Goal: Information Seeking & Learning: Learn about a topic

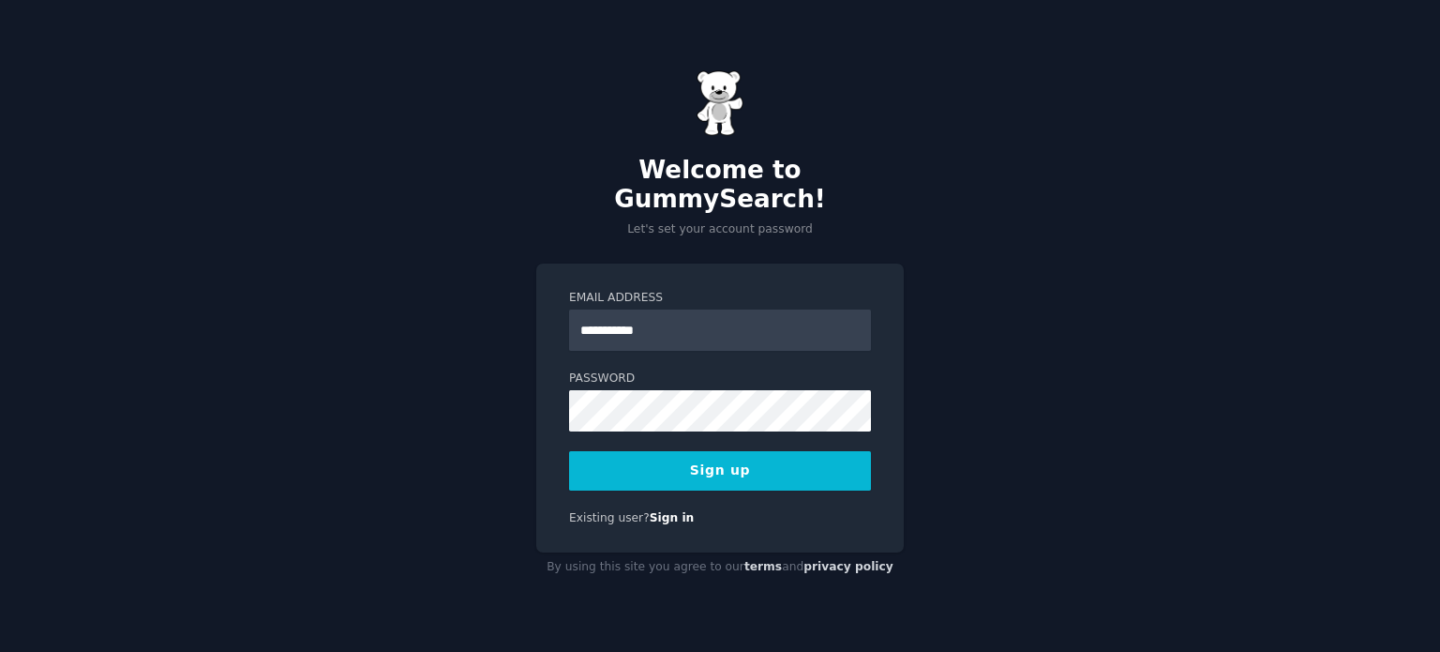
type input "**********"
click at [490, 400] on div "**********" at bounding box center [720, 326] width 1440 height 652
click at [677, 455] on button "Sign up" at bounding box center [720, 470] width 302 height 39
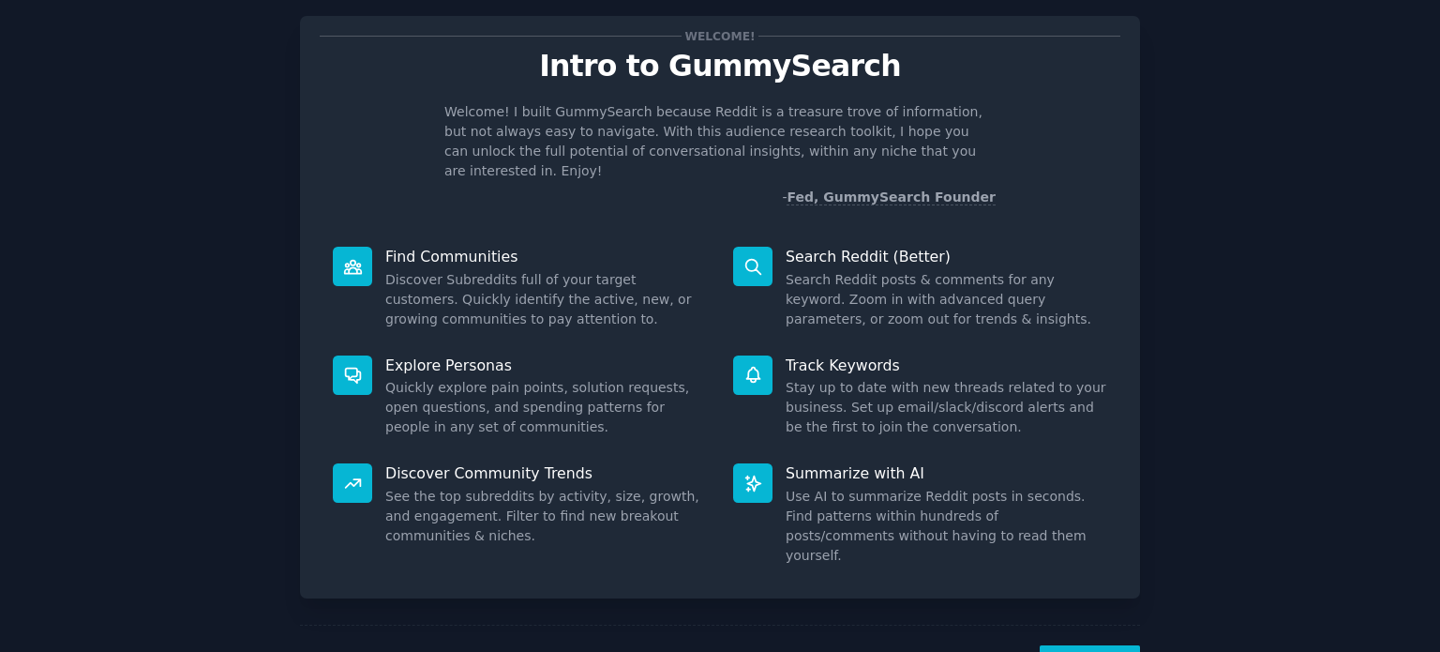
scroll to position [82, 0]
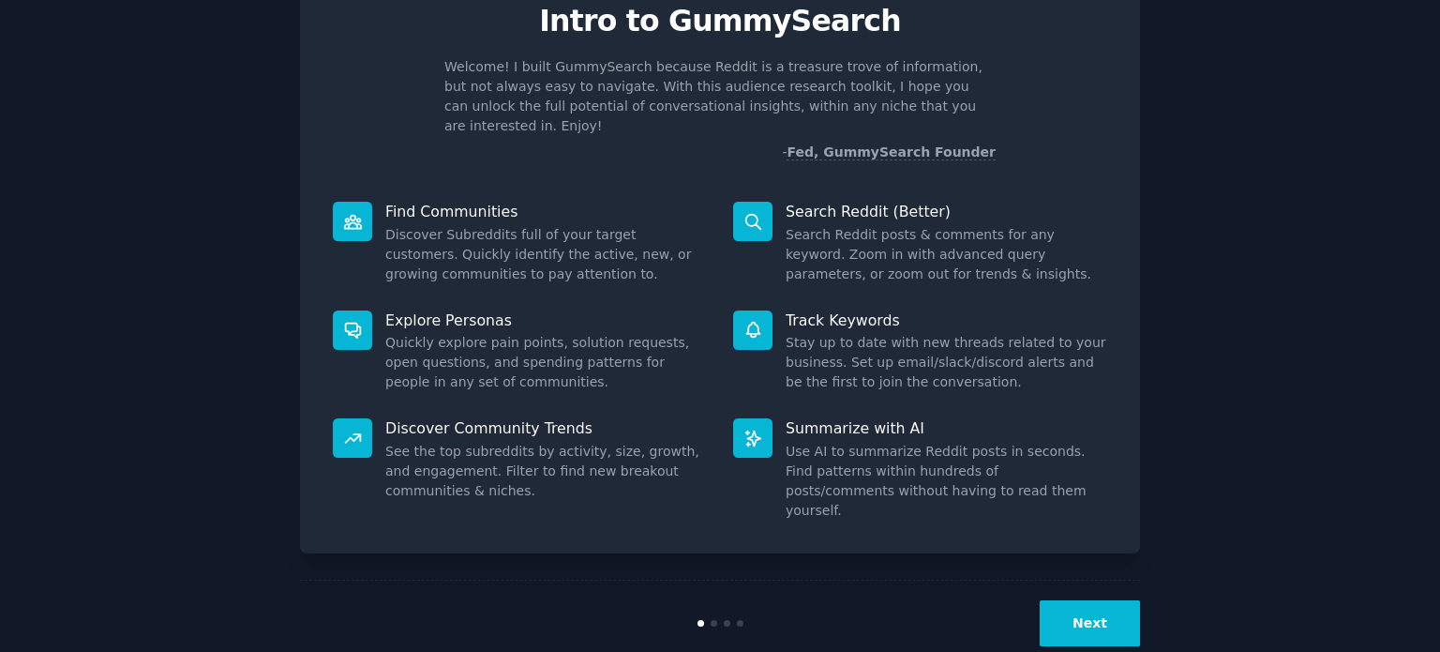
click at [1084, 600] on button "Next" at bounding box center [1090, 623] width 100 height 46
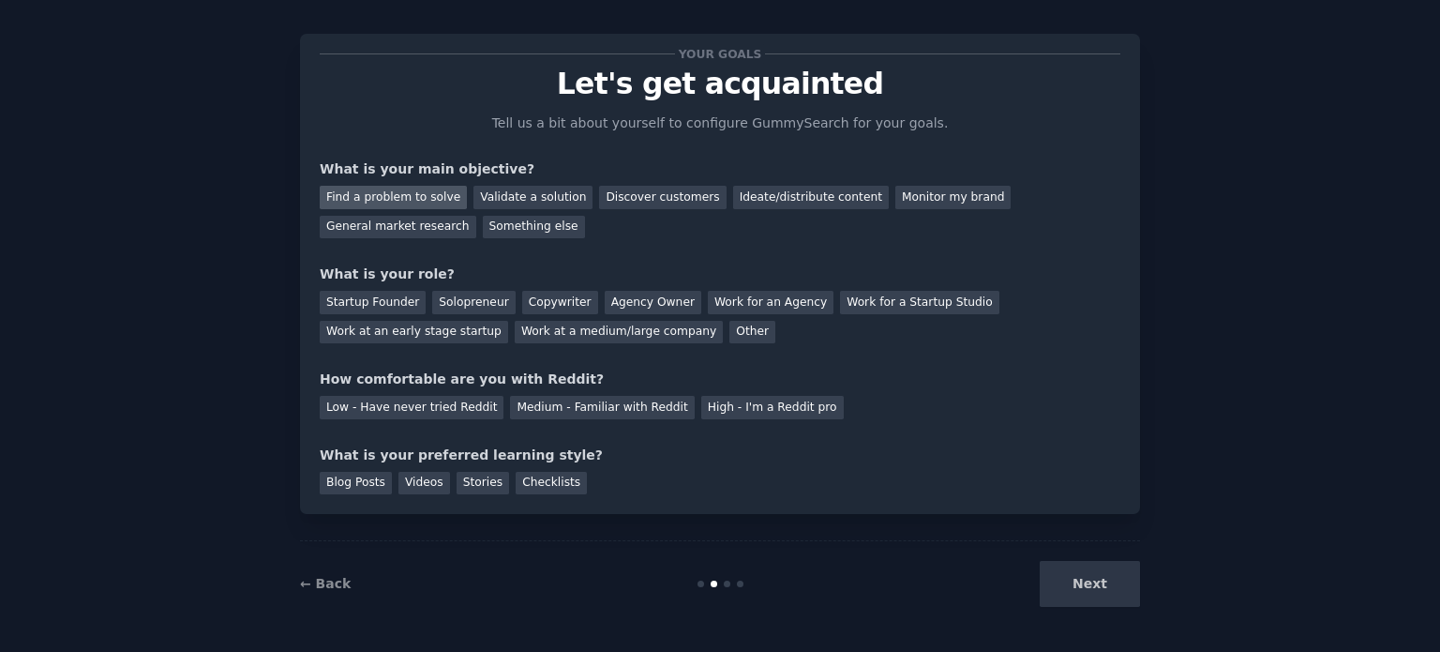
click at [437, 199] on div "Find a problem to solve" at bounding box center [393, 197] width 147 height 23
click at [495, 191] on div "Validate a solution" at bounding box center [532, 197] width 119 height 23
click at [420, 190] on div "Find a problem to solve" at bounding box center [393, 197] width 147 height 23
click at [729, 322] on div "Other" at bounding box center [752, 332] width 46 height 23
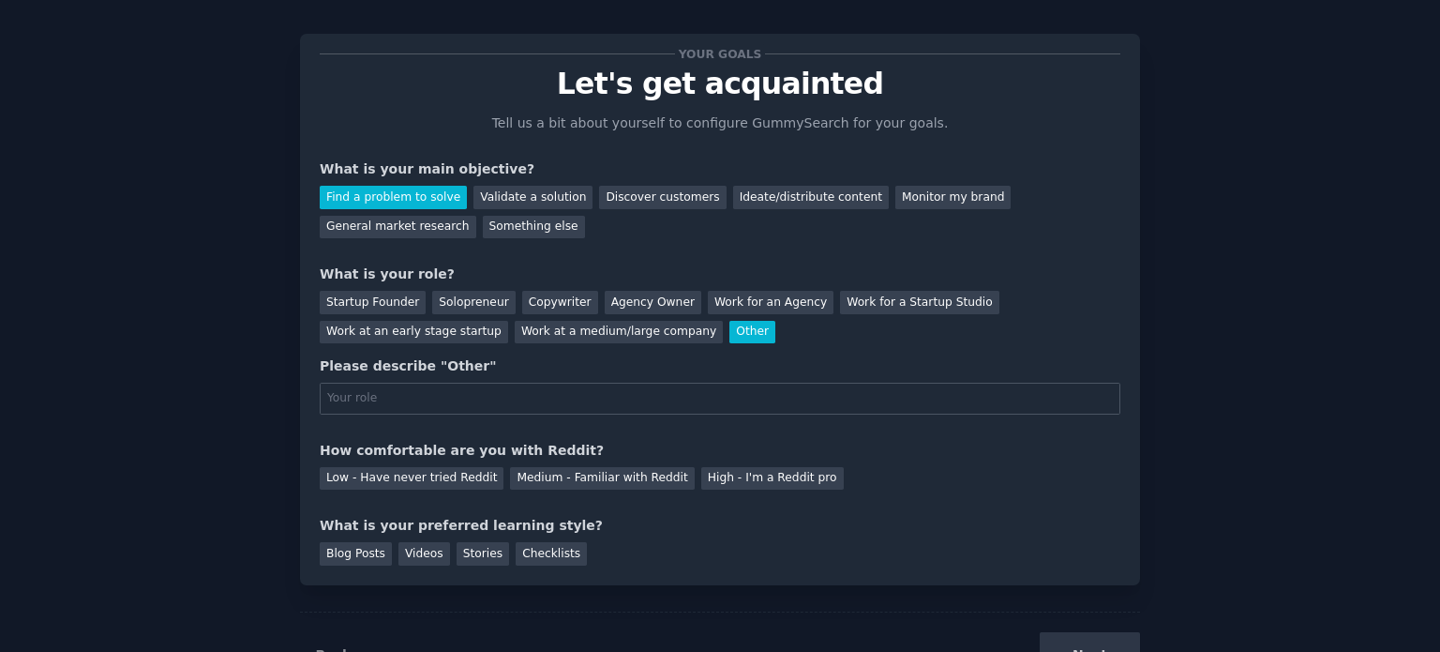
scroll to position [82, 0]
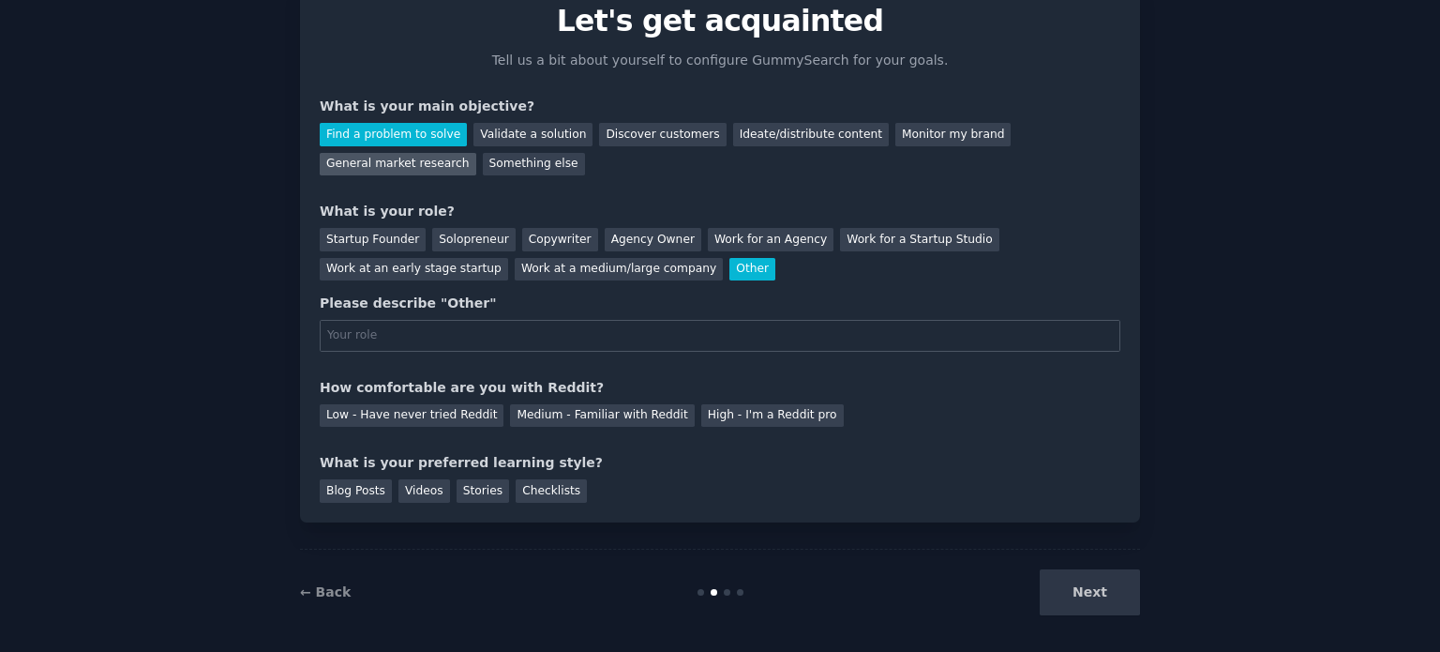
click at [476, 153] on div "General market research" at bounding box center [398, 164] width 157 height 23
click at [679, 325] on input "text" at bounding box center [720, 336] width 801 height 32
type input "e"
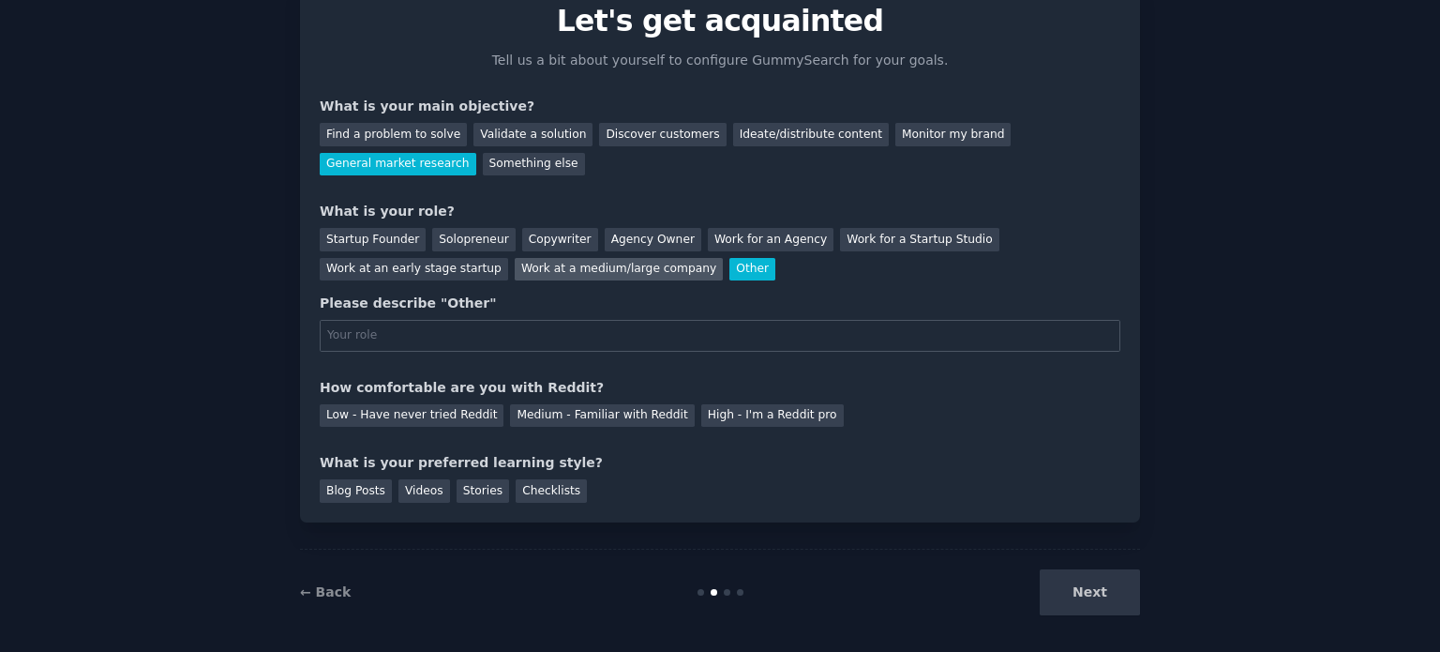
click at [515, 259] on div "Work at a medium/large company" at bounding box center [619, 269] width 208 height 23
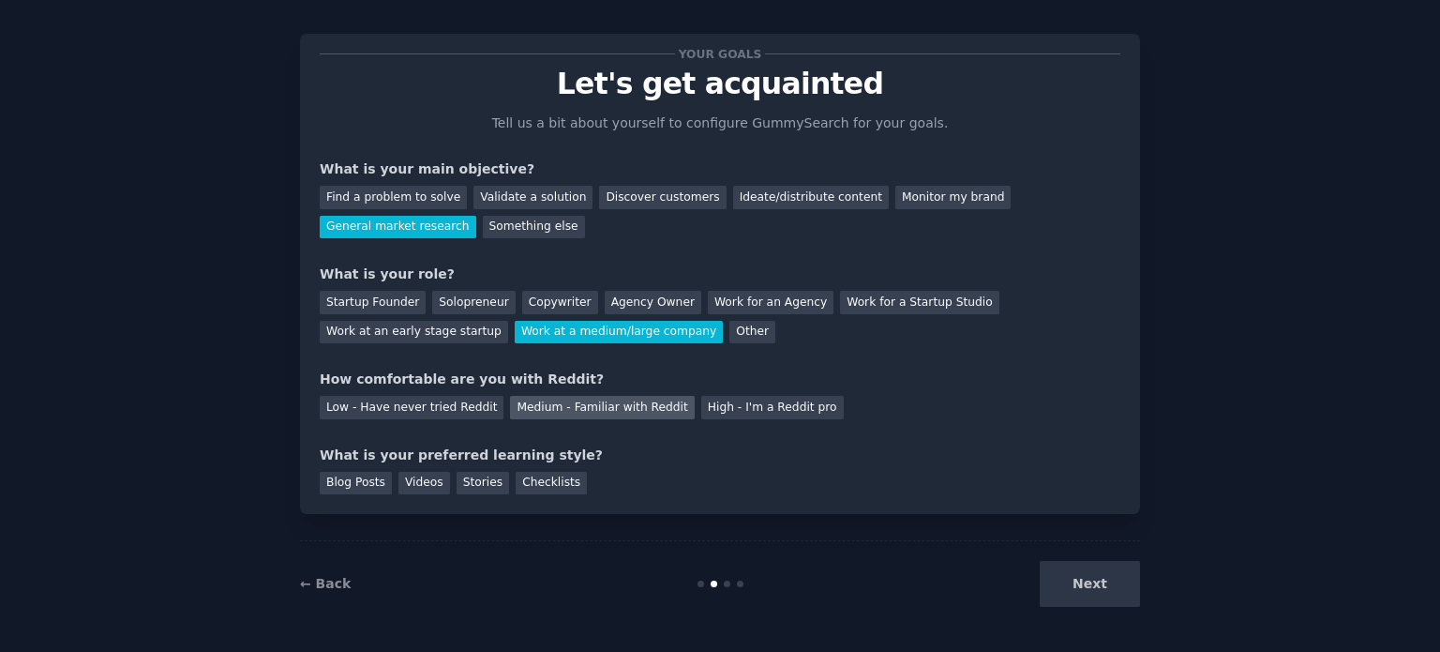
click at [536, 408] on div "Medium - Familiar with Reddit" at bounding box center [602, 407] width 184 height 23
click at [423, 478] on div "Videos" at bounding box center [424, 483] width 52 height 23
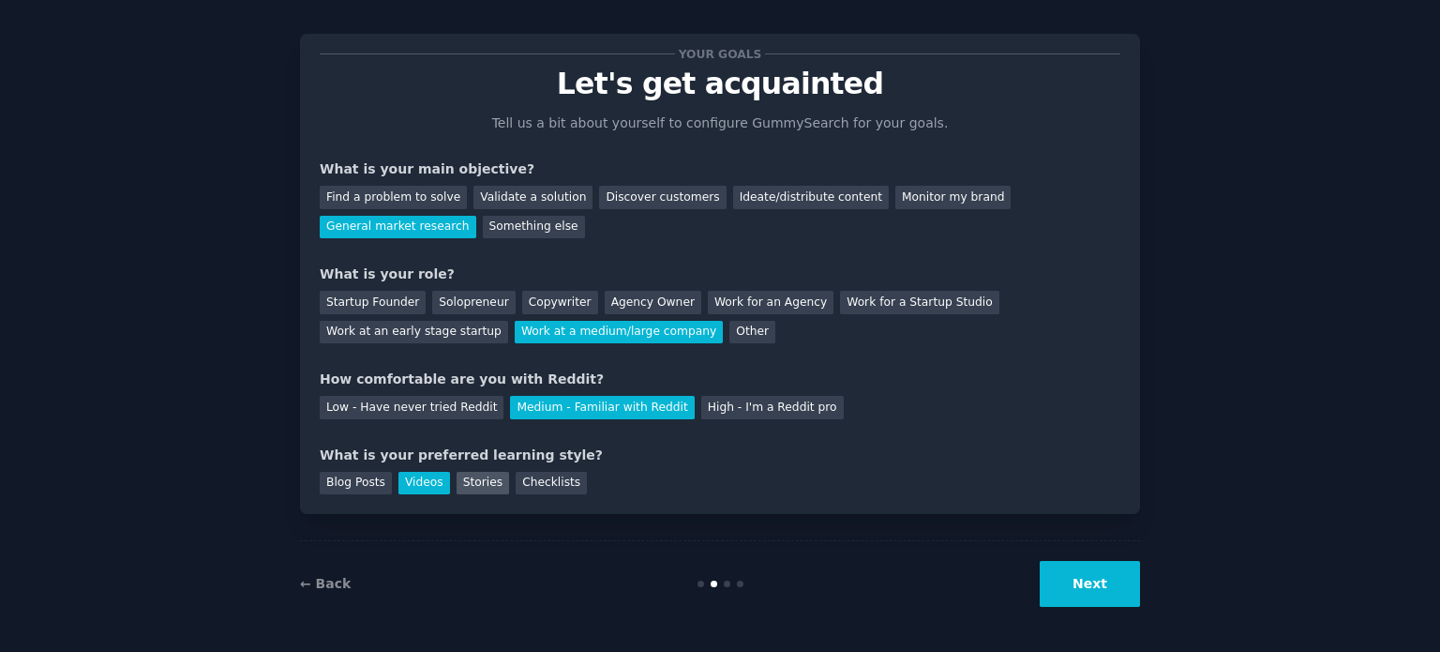
click at [475, 481] on div "Stories" at bounding box center [483, 483] width 53 height 23
click at [418, 481] on div "Videos" at bounding box center [424, 483] width 52 height 23
click at [1085, 587] on button "Next" at bounding box center [1090, 584] width 100 height 46
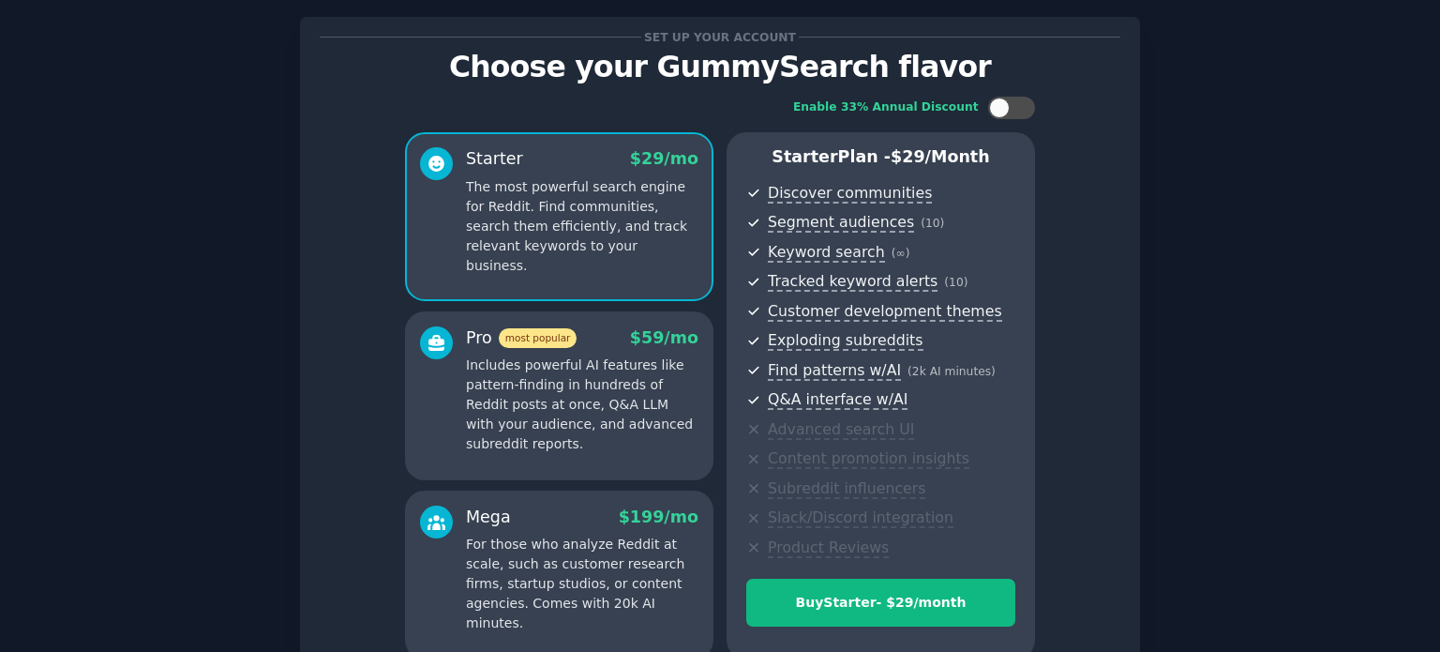
scroll to position [43, 0]
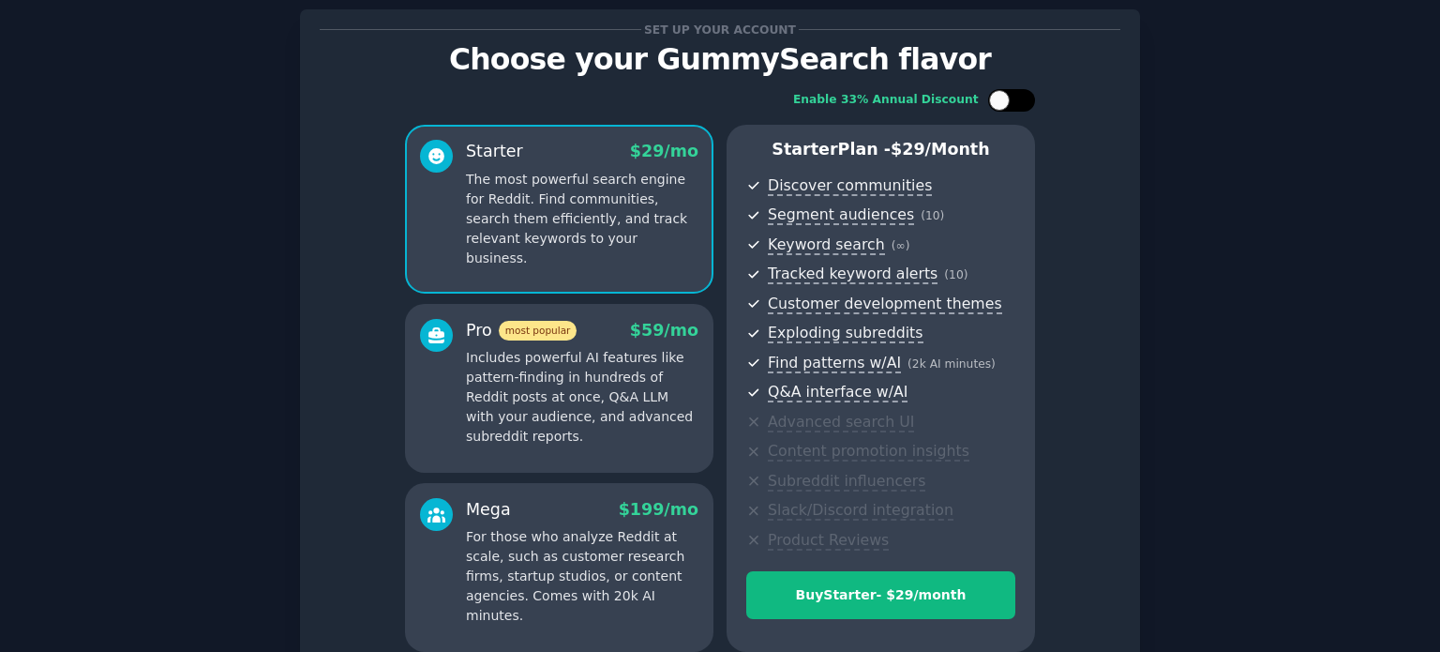
click at [1010, 99] on div at bounding box center [1011, 100] width 47 height 23
click at [1006, 98] on div at bounding box center [999, 100] width 21 height 21
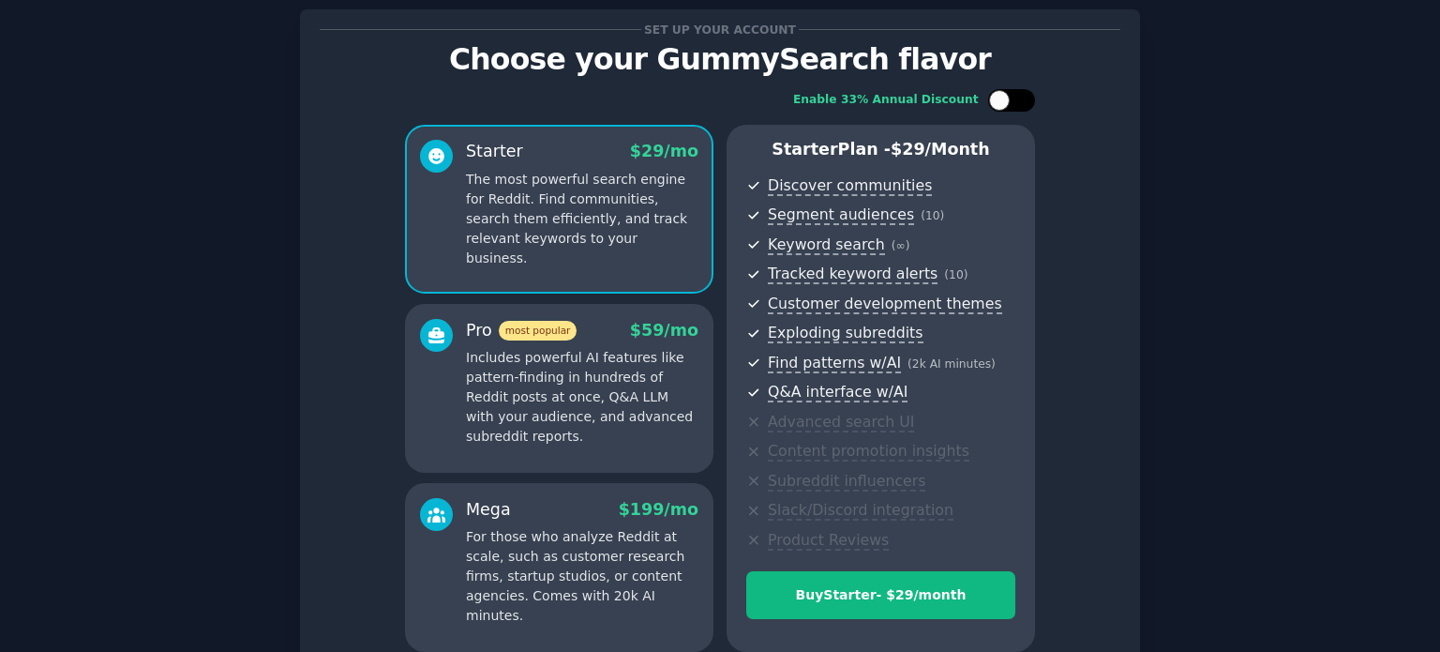
checkbox input "true"
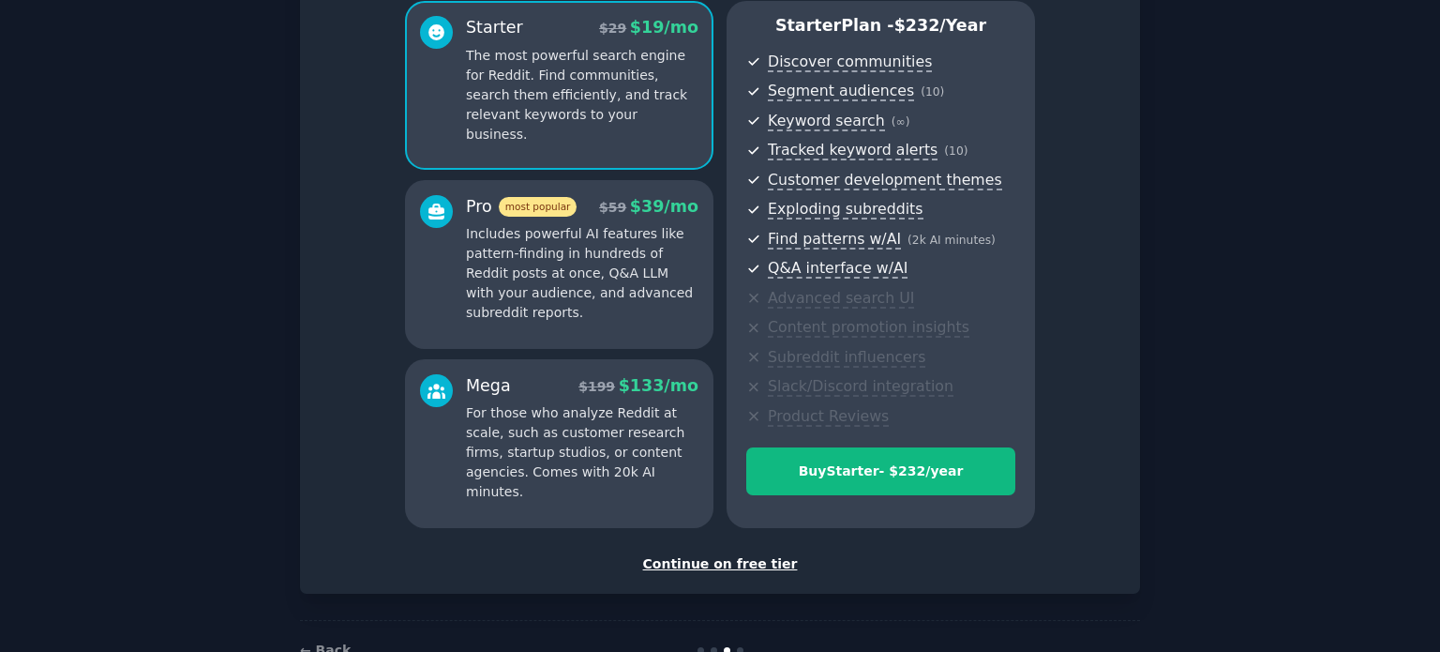
scroll to position [220, 0]
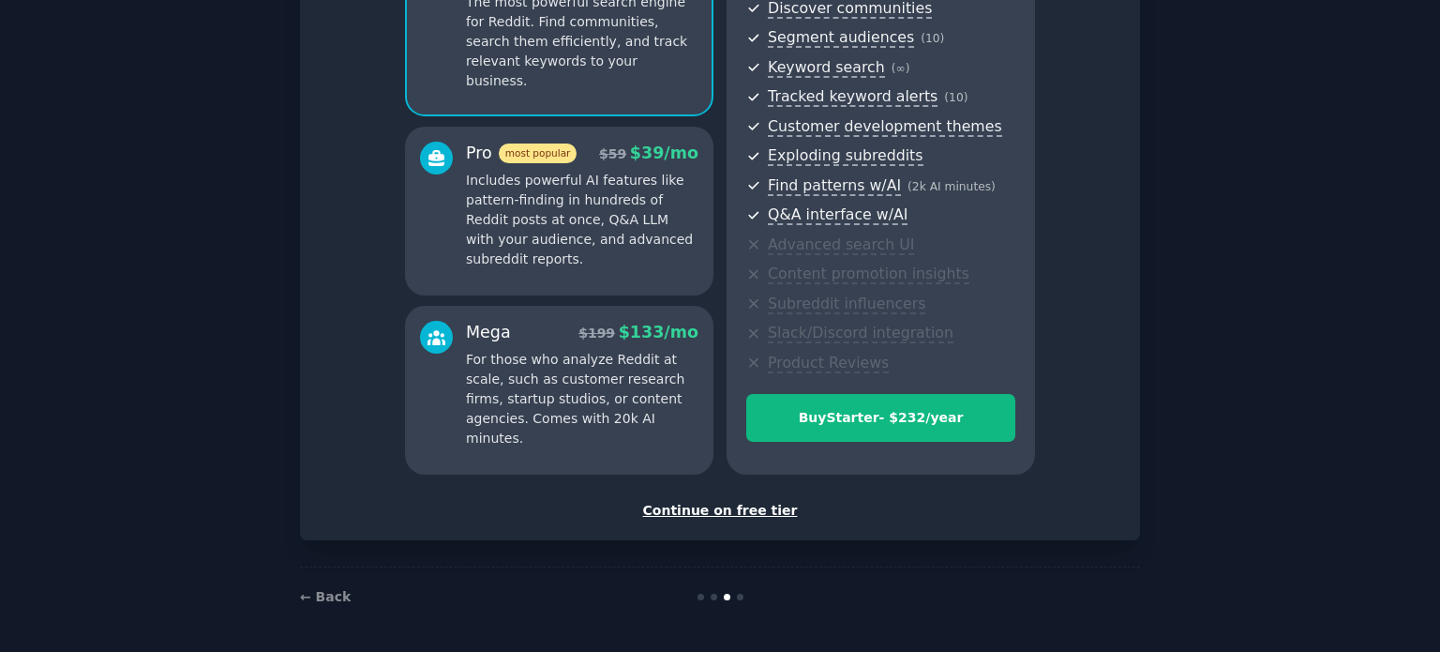
click at [740, 515] on div "Continue on free tier" at bounding box center [720, 511] width 801 height 20
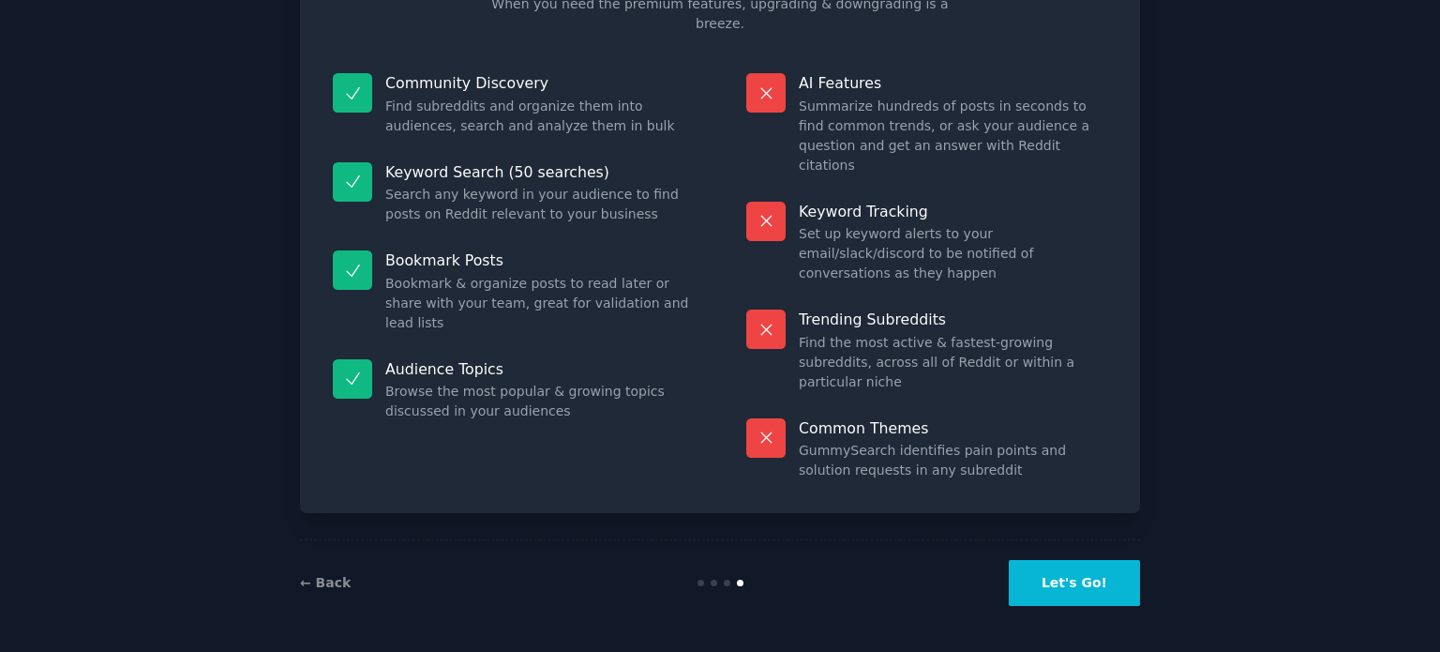
scroll to position [78, 0]
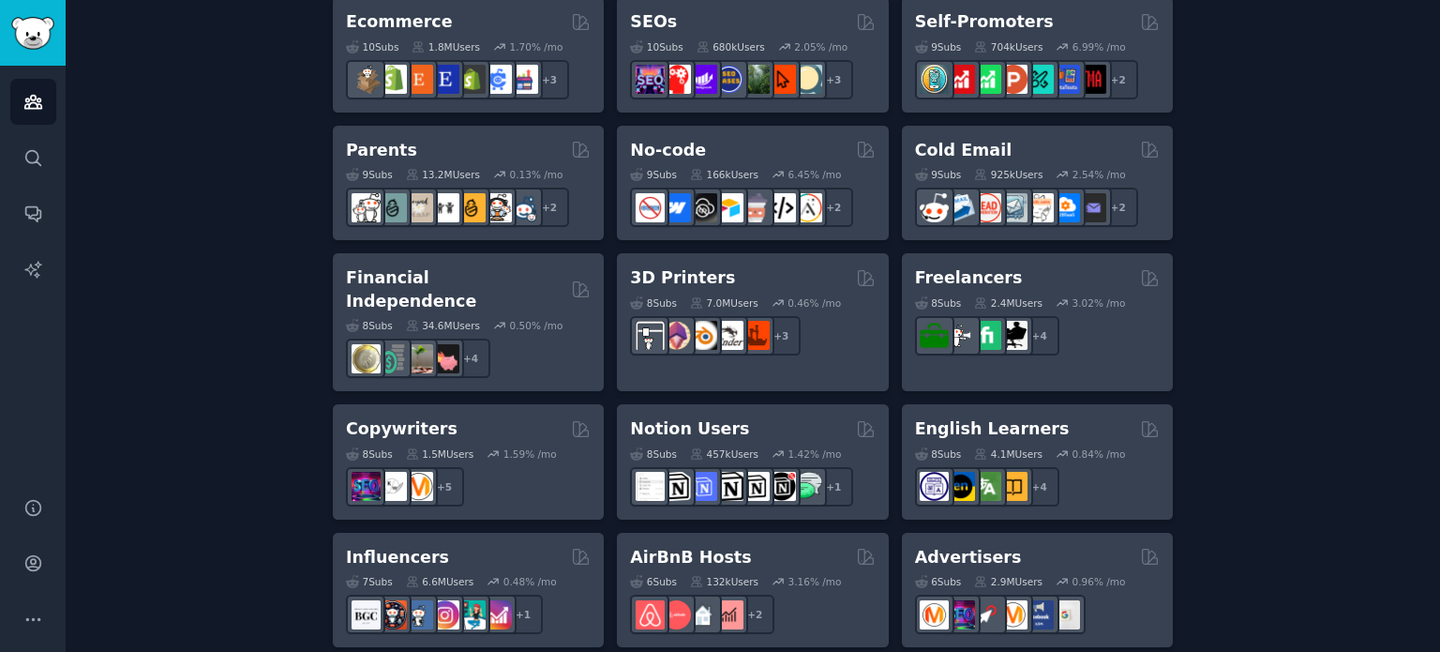
scroll to position [1131, 0]
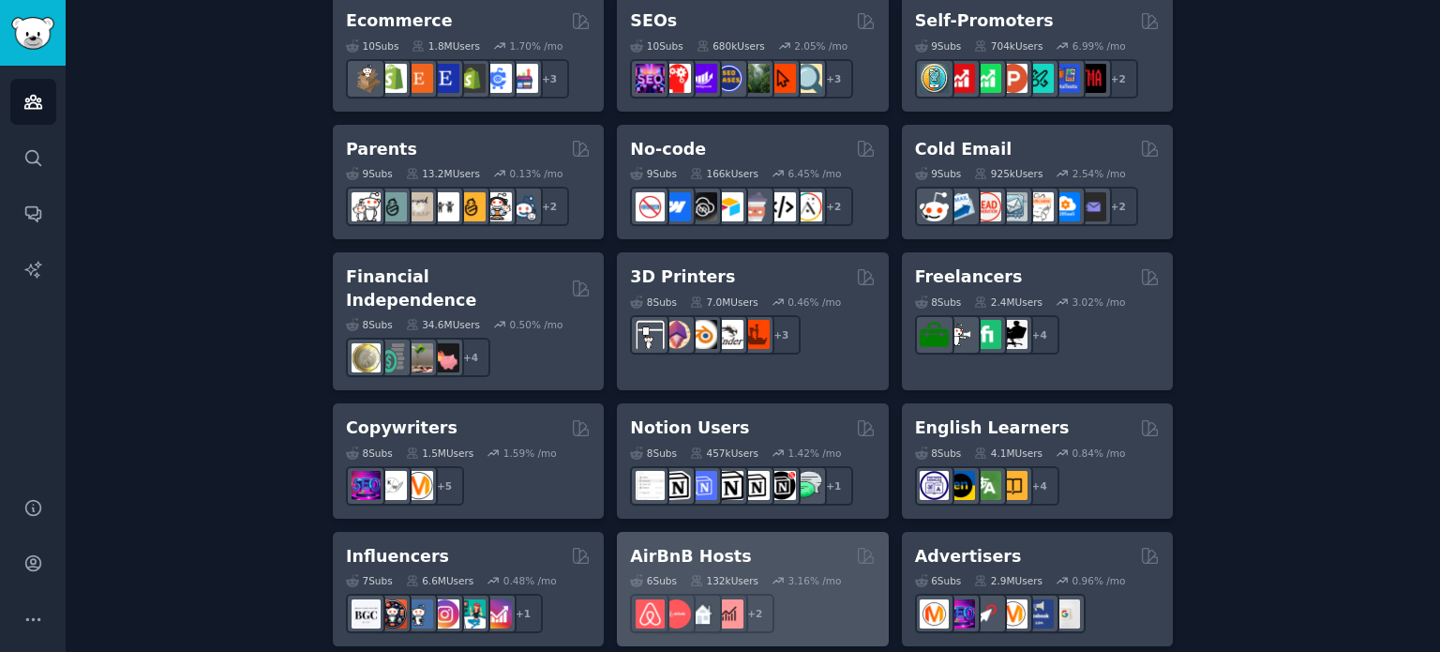
click at [795, 545] on div "AirBnB Hosts" at bounding box center [752, 556] width 245 height 23
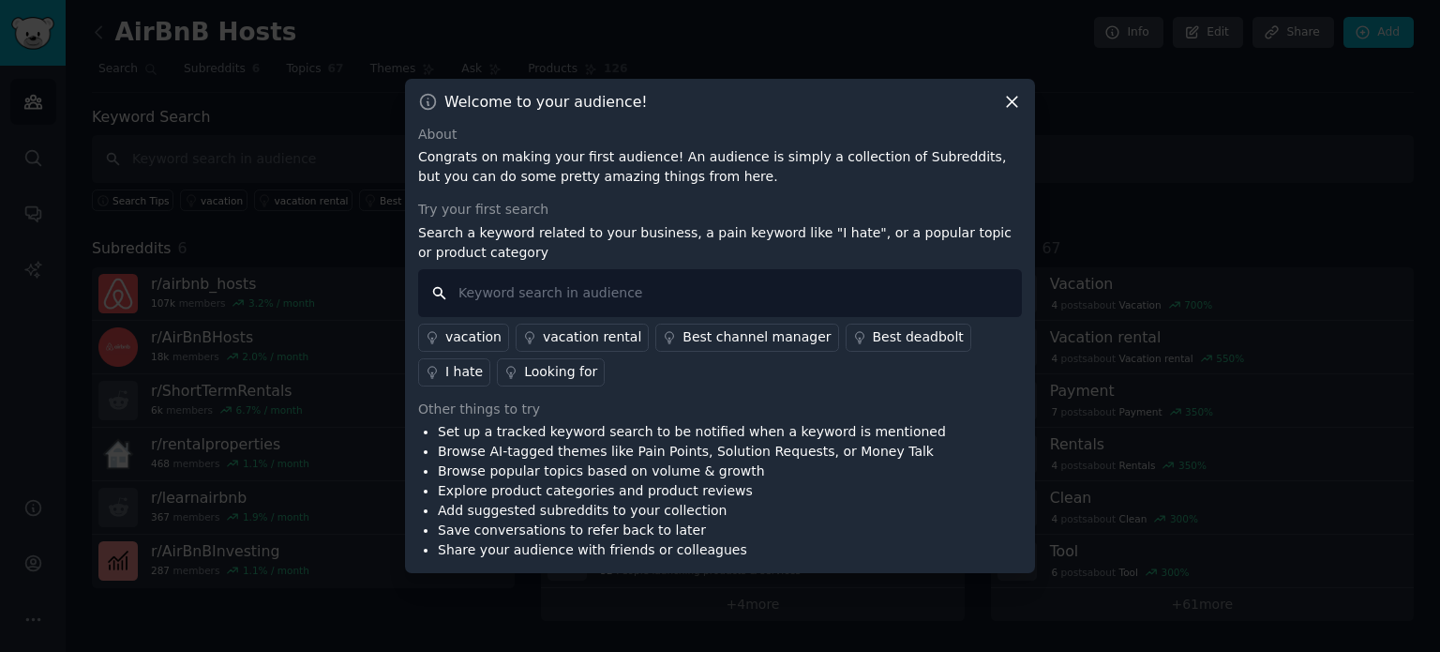
click at [493, 303] on input "text" at bounding box center [720, 293] width 604 height 48
type input "Lake [PERSON_NAME] in [GEOGRAPHIC_DATA], [GEOGRAPHIC_DATA]"
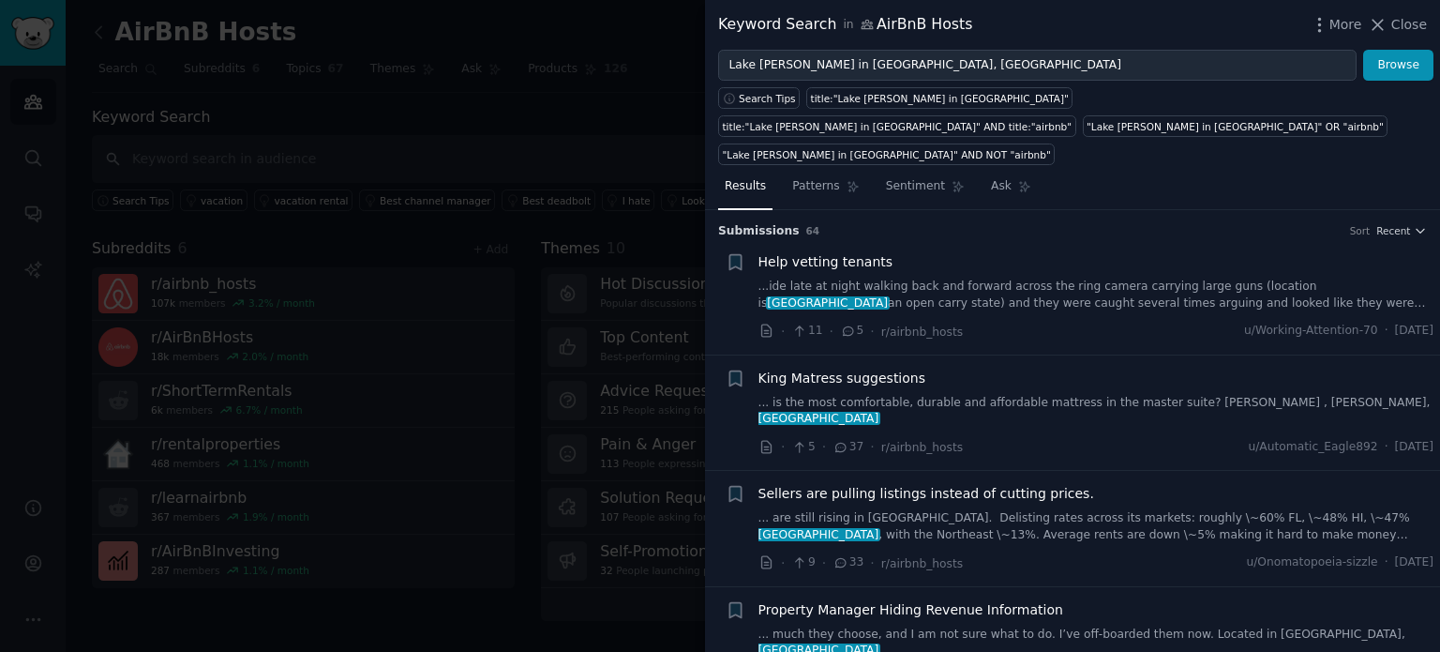
click at [1135, 278] on link "...ide late at night walking back and forward across the ring camera carrying l…" at bounding box center [1097, 294] width 676 height 33
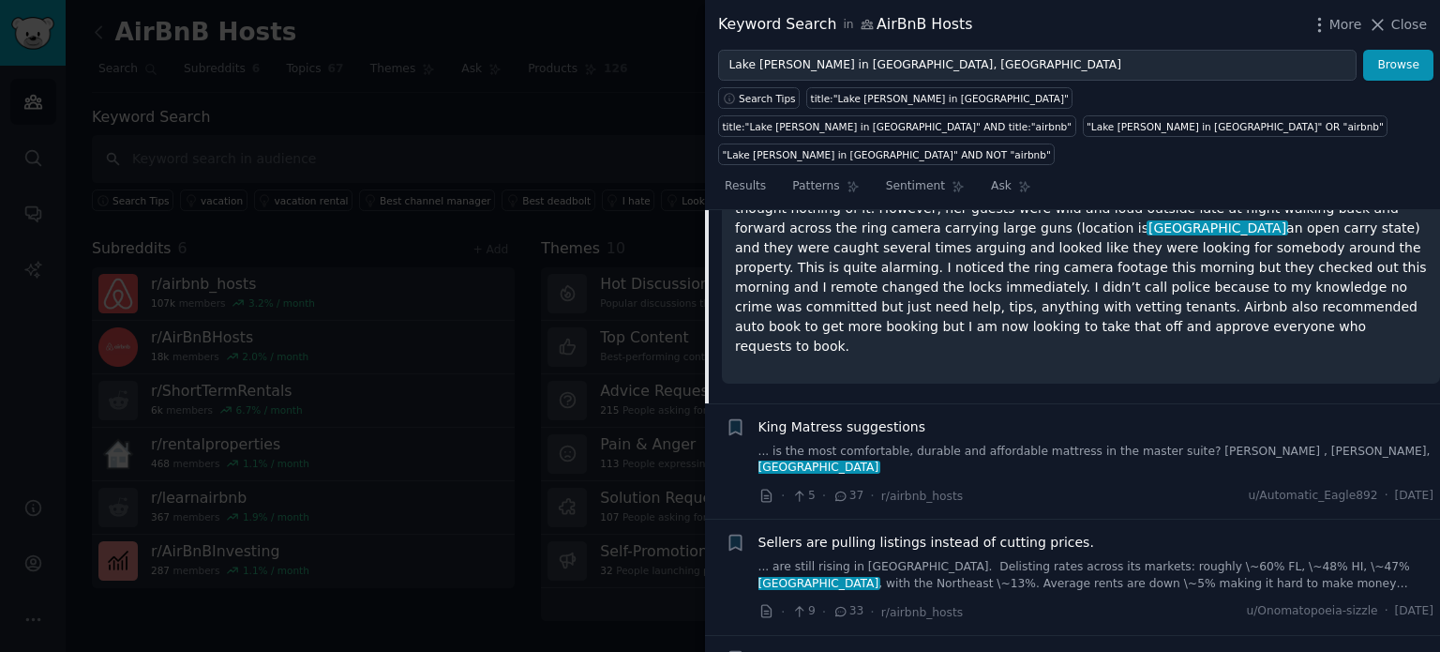
scroll to position [290, 0]
click at [555, 172] on div at bounding box center [720, 326] width 1440 height 652
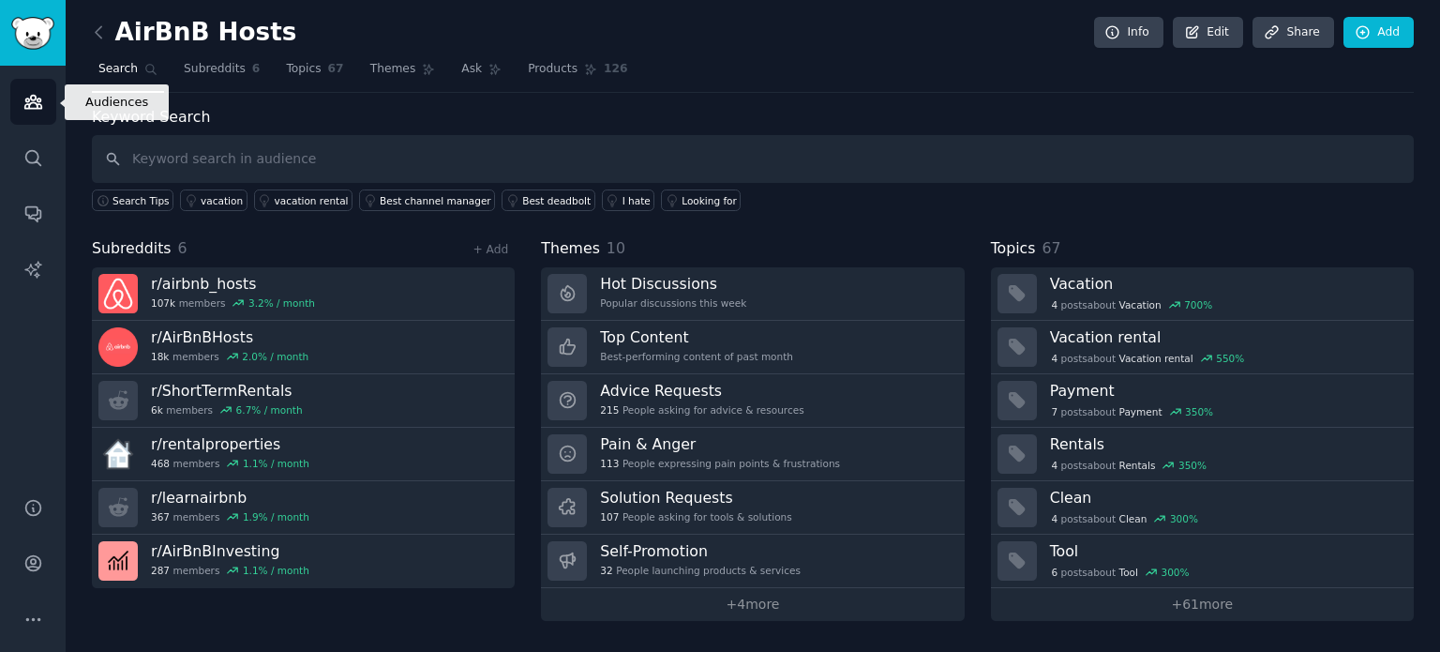
click at [36, 95] on icon "Sidebar" at bounding box center [33, 102] width 20 height 20
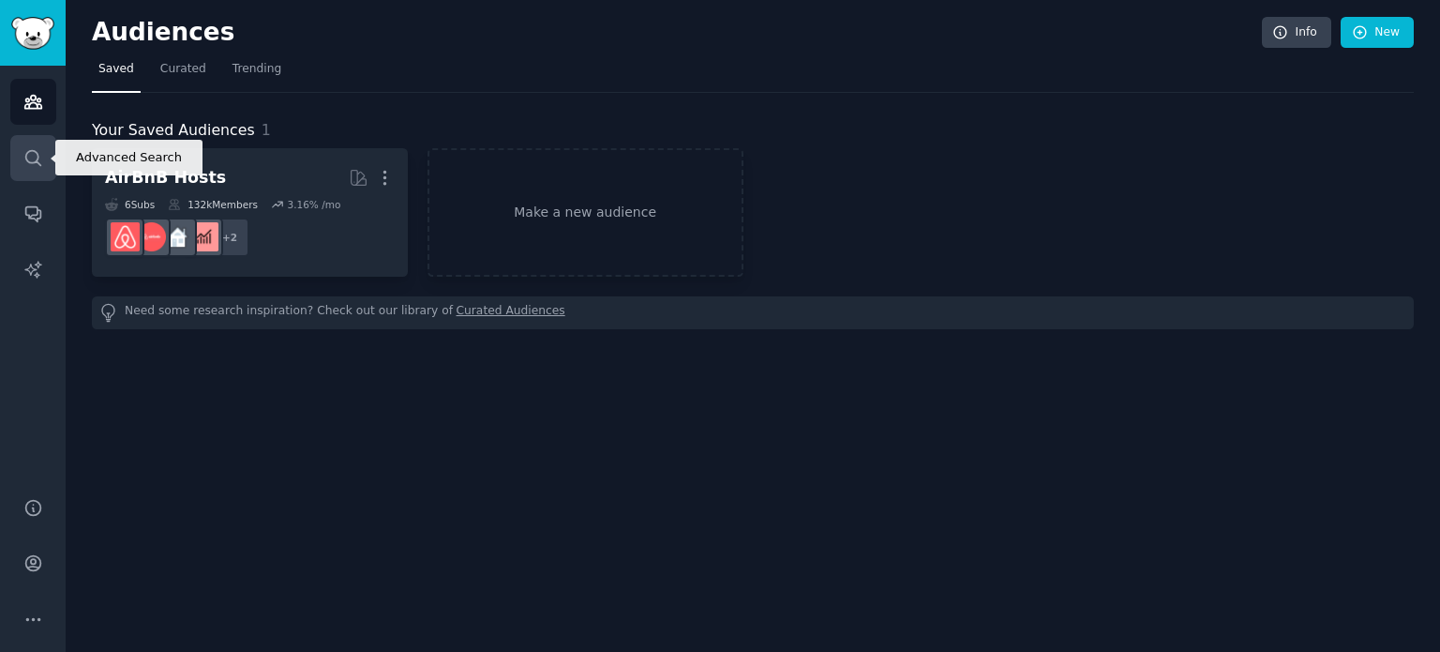
click at [45, 168] on link "Search" at bounding box center [33, 158] width 46 height 46
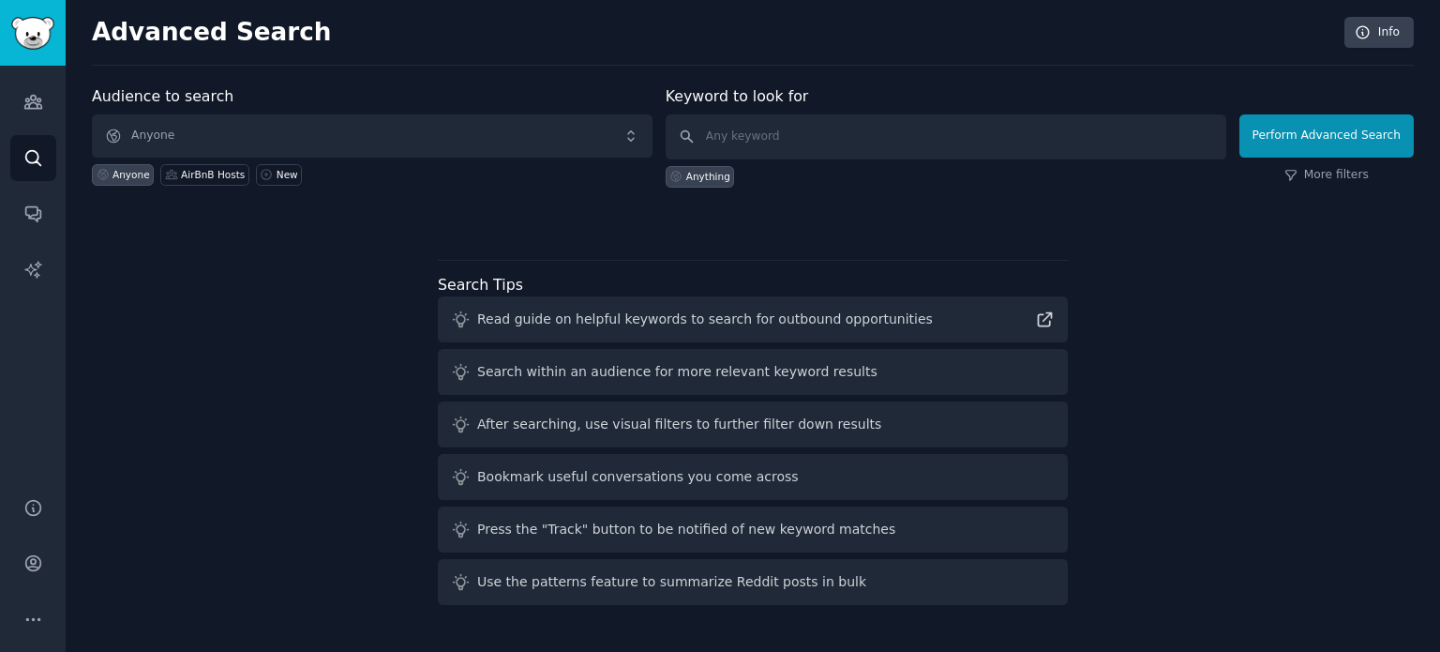
click at [440, 219] on div at bounding box center [753, 220] width 1322 height 13
